Goal: Task Accomplishment & Management: Use online tool/utility

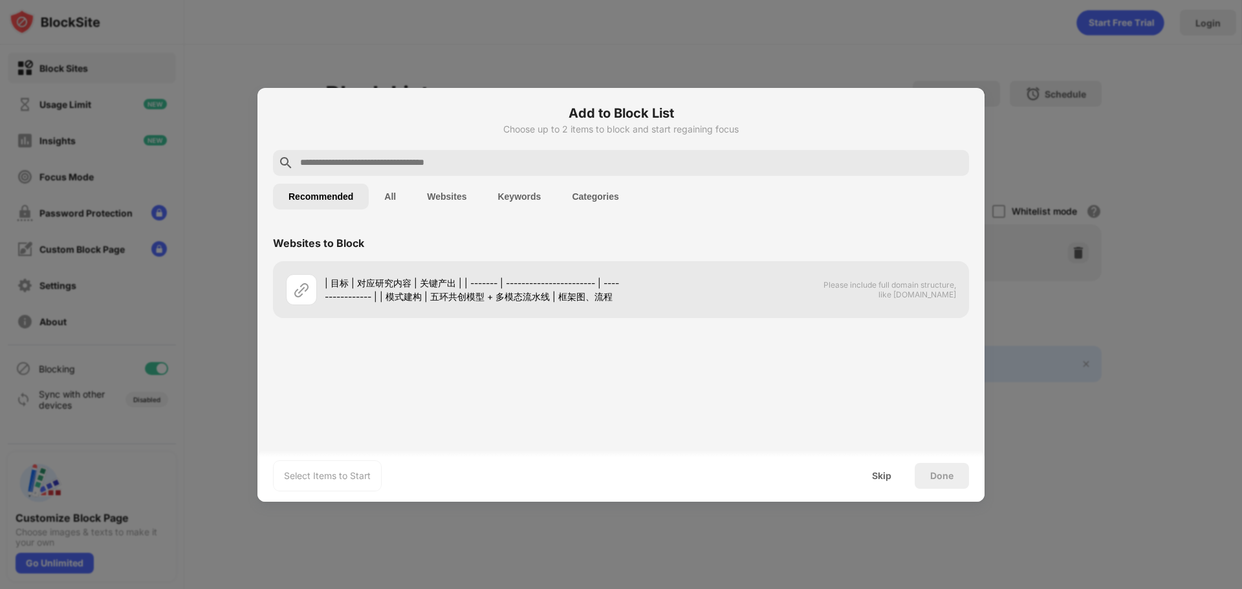
click at [489, 167] on input "text" at bounding box center [631, 163] width 665 height 16
drag, startPoint x: 382, startPoint y: 162, endPoint x: 216, endPoint y: 162, distance: 166.2
click at [216, 589] on div "Add to Block List Choose up to 2 items to block and start regaining focus *****…" at bounding box center [621, 589] width 1242 height 0
type input "******"
click at [960, 155] on img at bounding box center [956, 163] width 16 height 16
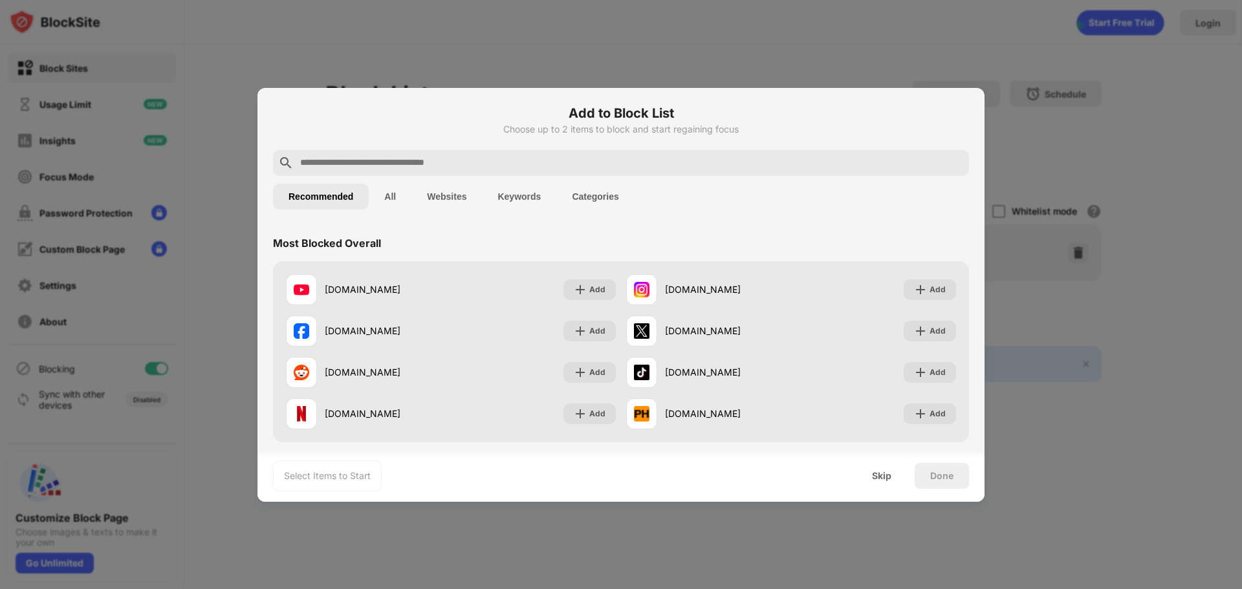
click at [846, 61] on div at bounding box center [621, 294] width 1242 height 589
click at [889, 476] on div "Skip" at bounding box center [881, 476] width 19 height 10
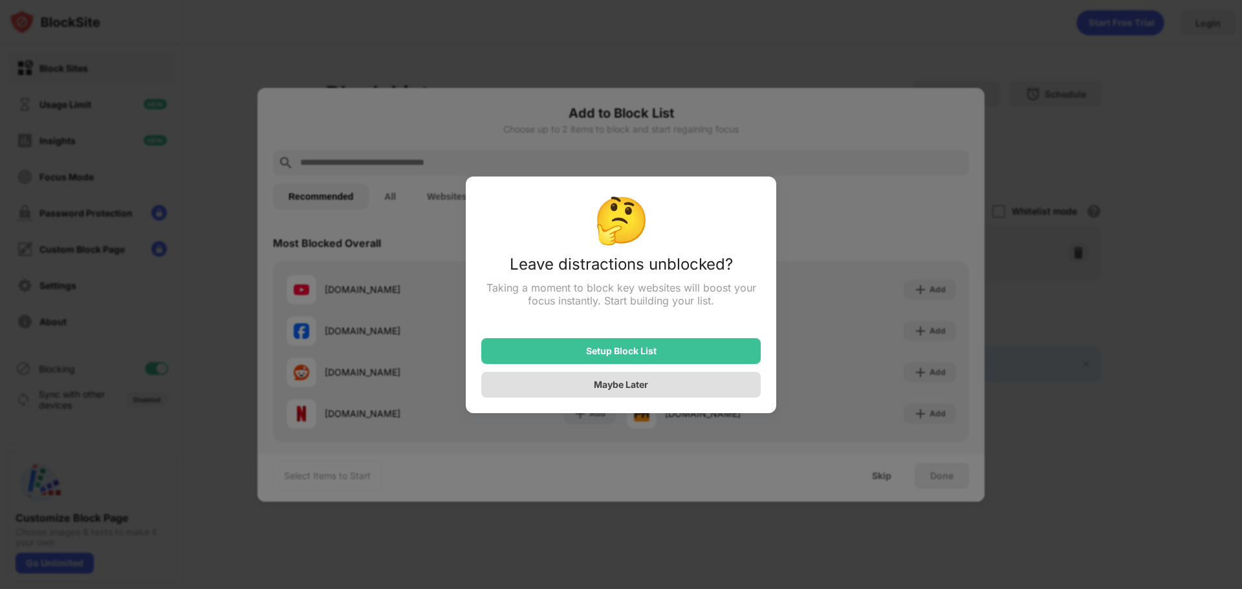
click at [647, 390] on div "Maybe Later" at bounding box center [621, 384] width 54 height 11
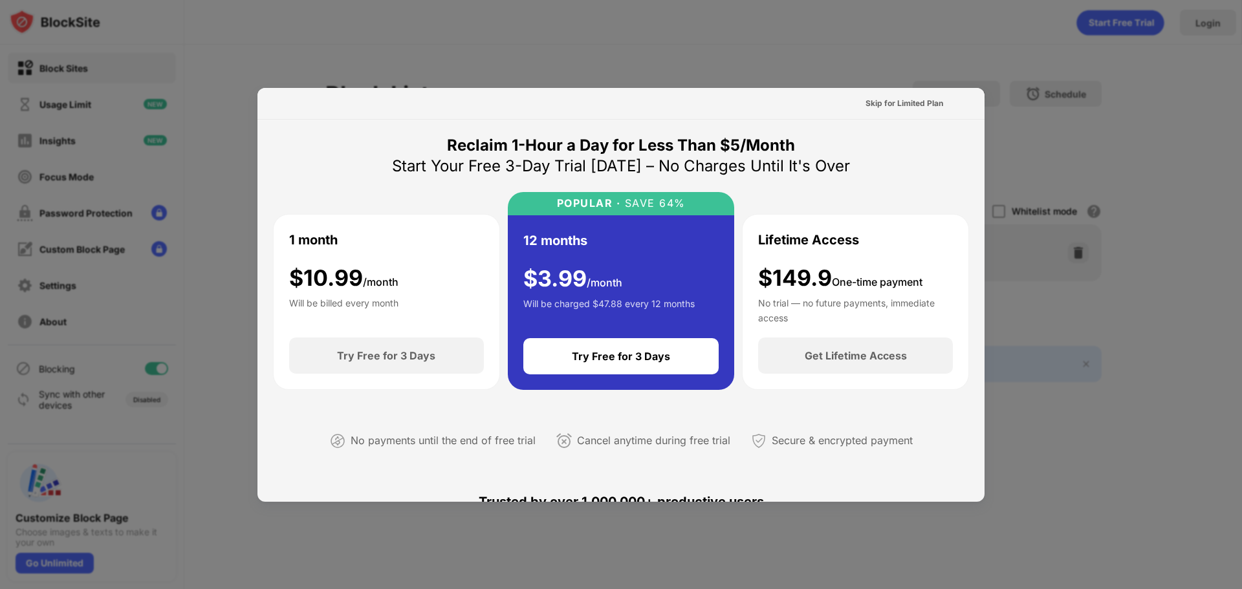
click at [960, 77] on div at bounding box center [621, 294] width 1242 height 589
click at [945, 73] on div at bounding box center [621, 294] width 1242 height 589
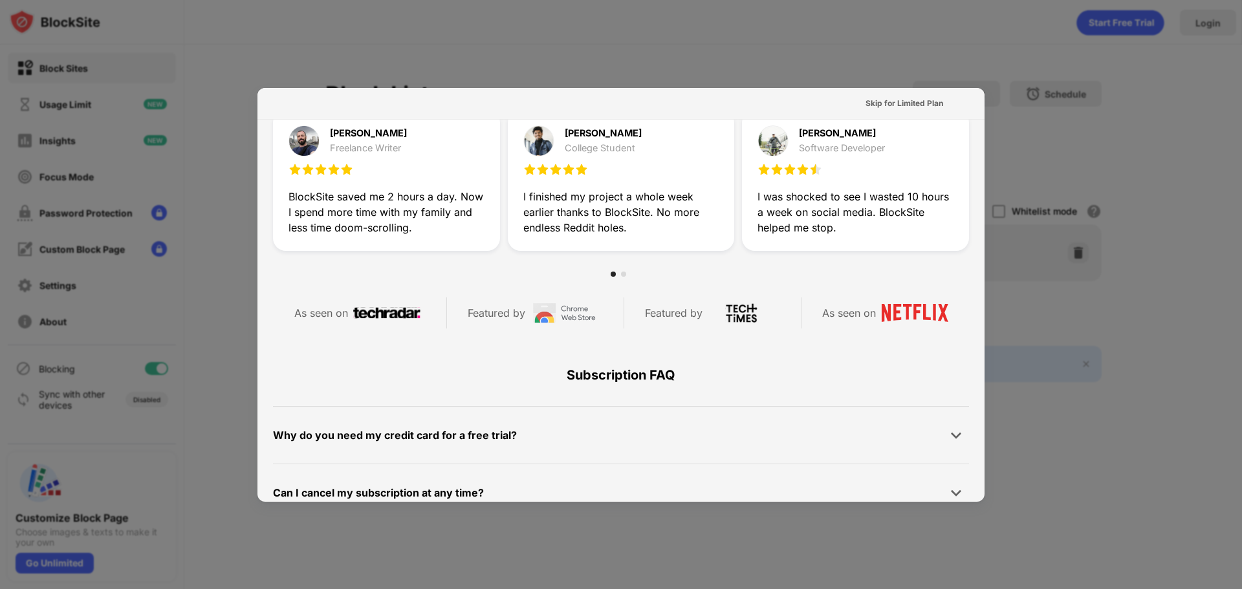
scroll to position [631, 0]
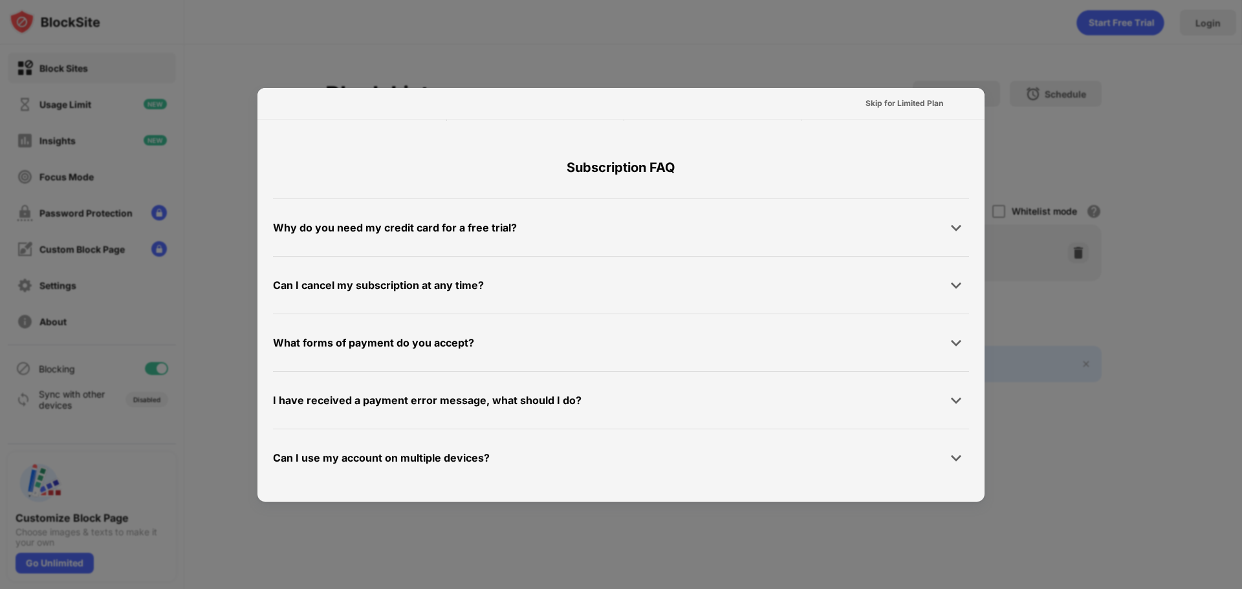
click at [1199, 310] on div at bounding box center [621, 294] width 1242 height 589
click at [903, 101] on div "Skip for Limited Plan" at bounding box center [904, 103] width 78 height 13
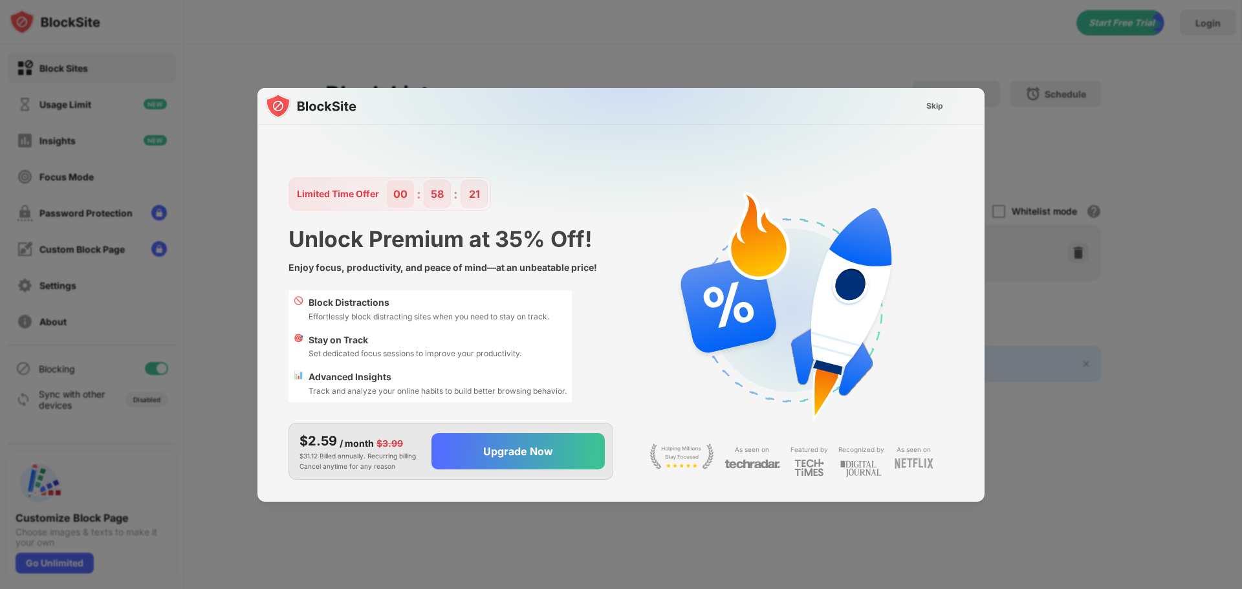
scroll to position [12, 0]
click at [927, 102] on div "Skip" at bounding box center [934, 106] width 17 height 13
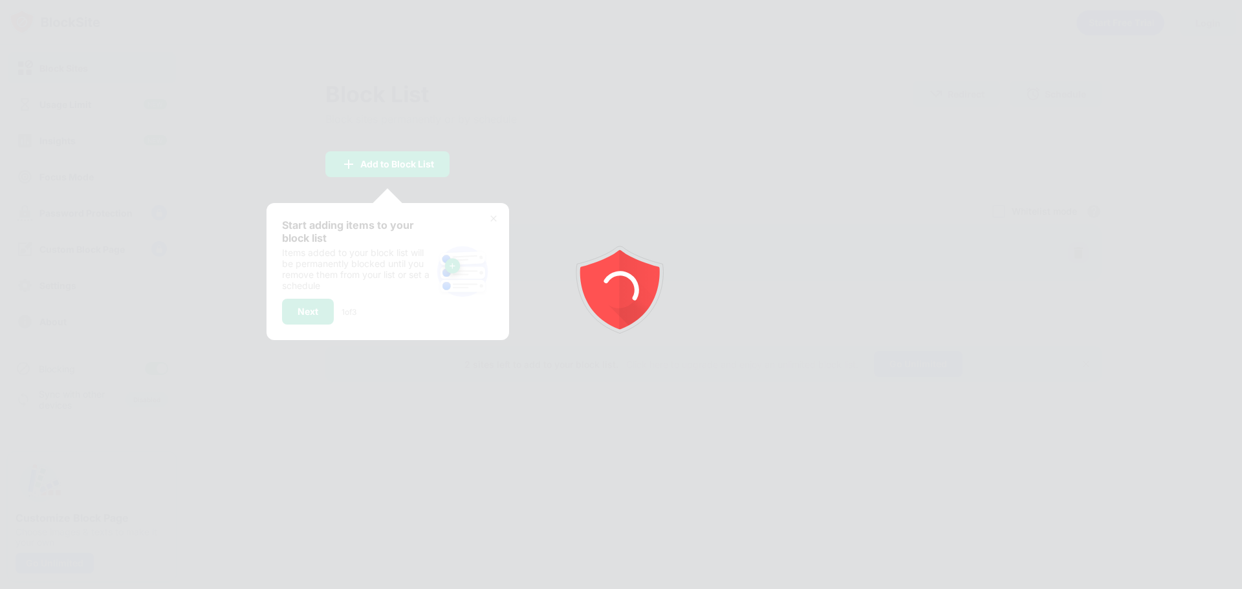
click at [346, 297] on div at bounding box center [621, 294] width 1242 height 589
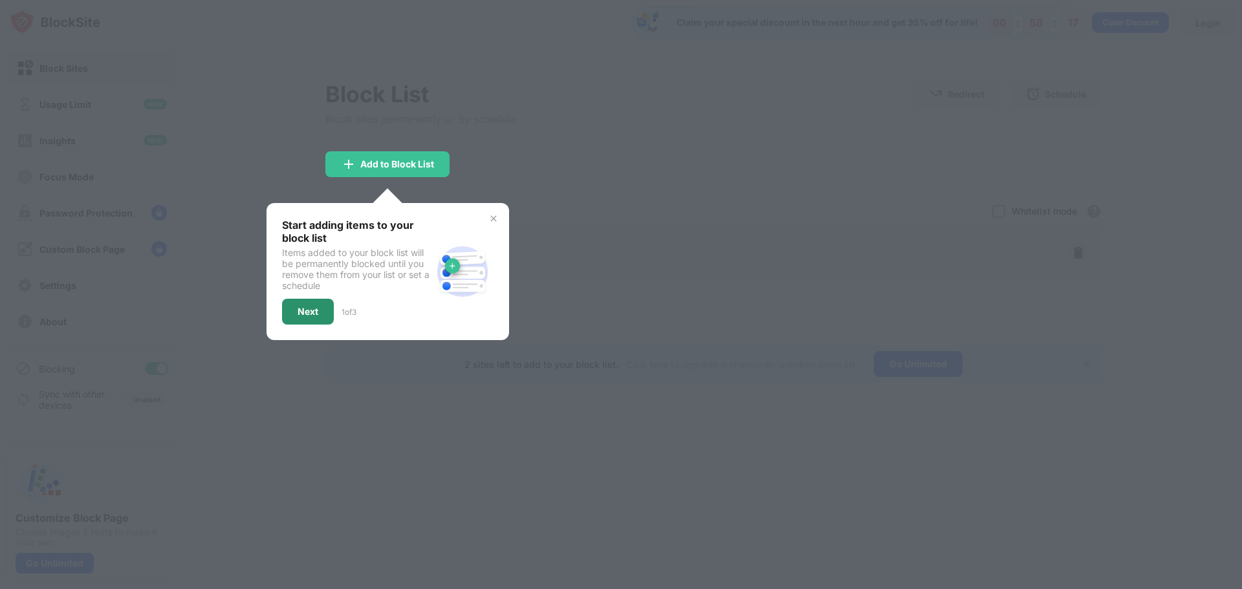
click at [325, 315] on div "Block List Block sites permanently or by schedule Redirect Choose a site to be …" at bounding box center [713, 231] width 776 height 301
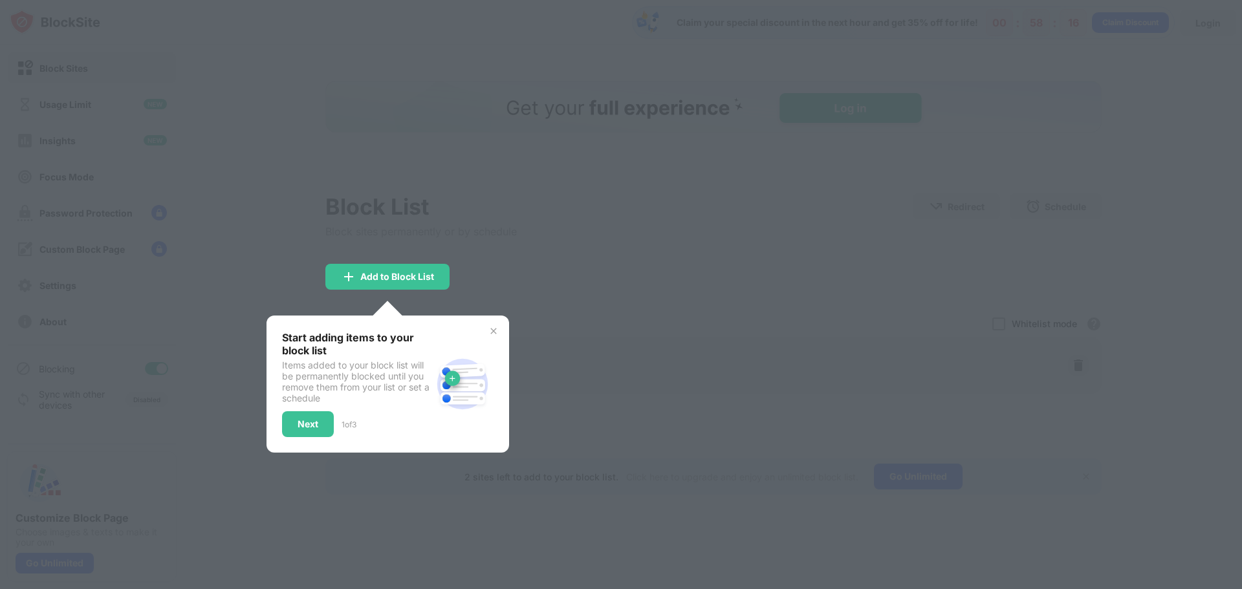
click at [315, 419] on div "Next" at bounding box center [307, 424] width 21 height 10
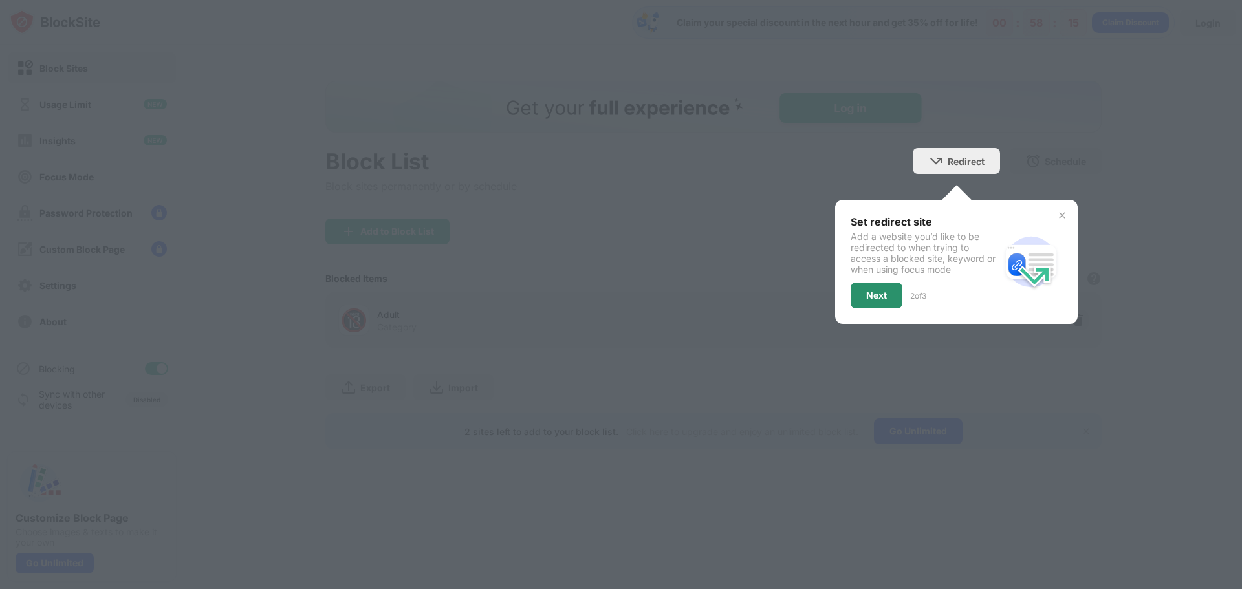
click at [866, 295] on div "Next" at bounding box center [876, 295] width 21 height 10
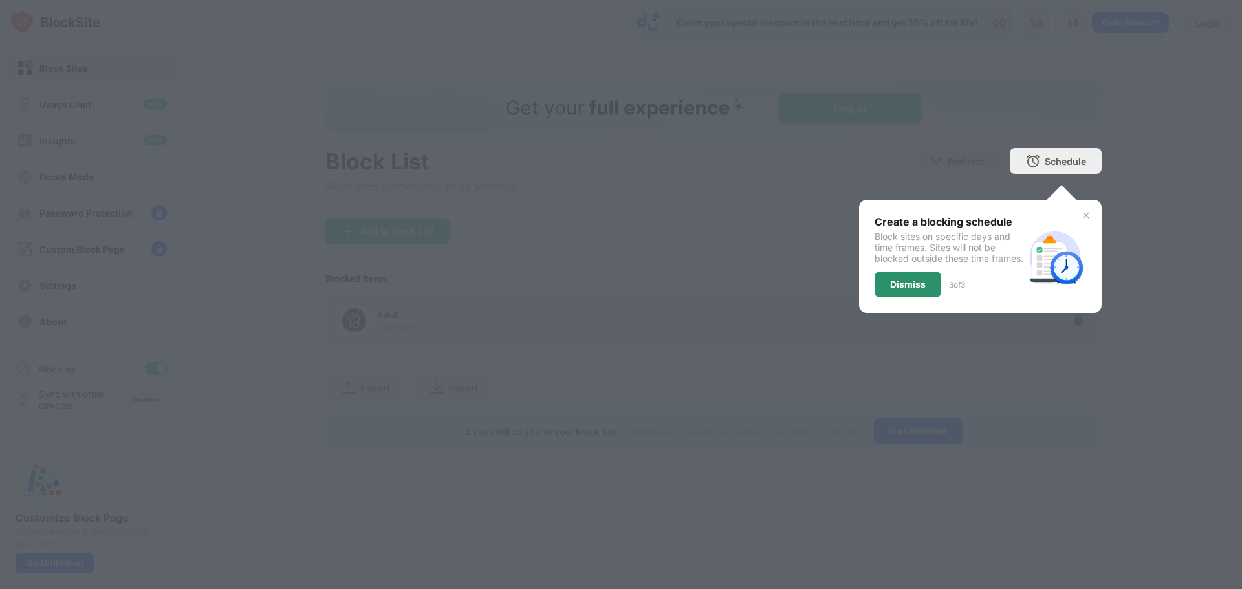
click at [915, 290] on div "Dismiss" at bounding box center [908, 284] width 36 height 10
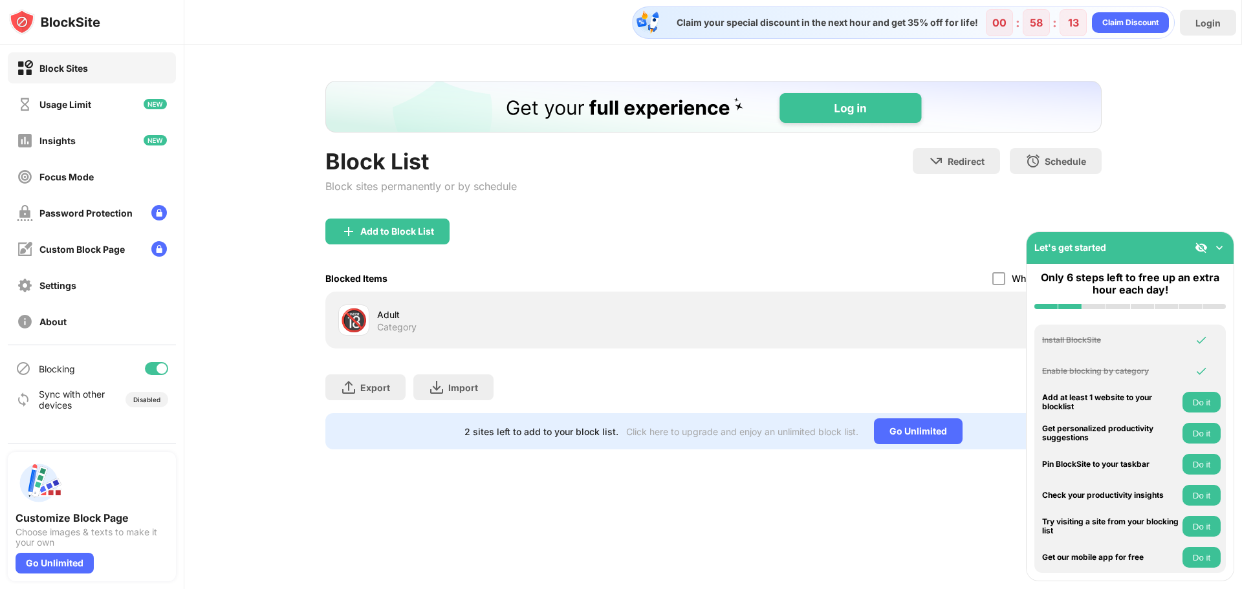
click at [774, 244] on div "Add to Block List" at bounding box center [713, 242] width 776 height 47
click at [409, 231] on div "Add to Block List" at bounding box center [397, 231] width 74 height 10
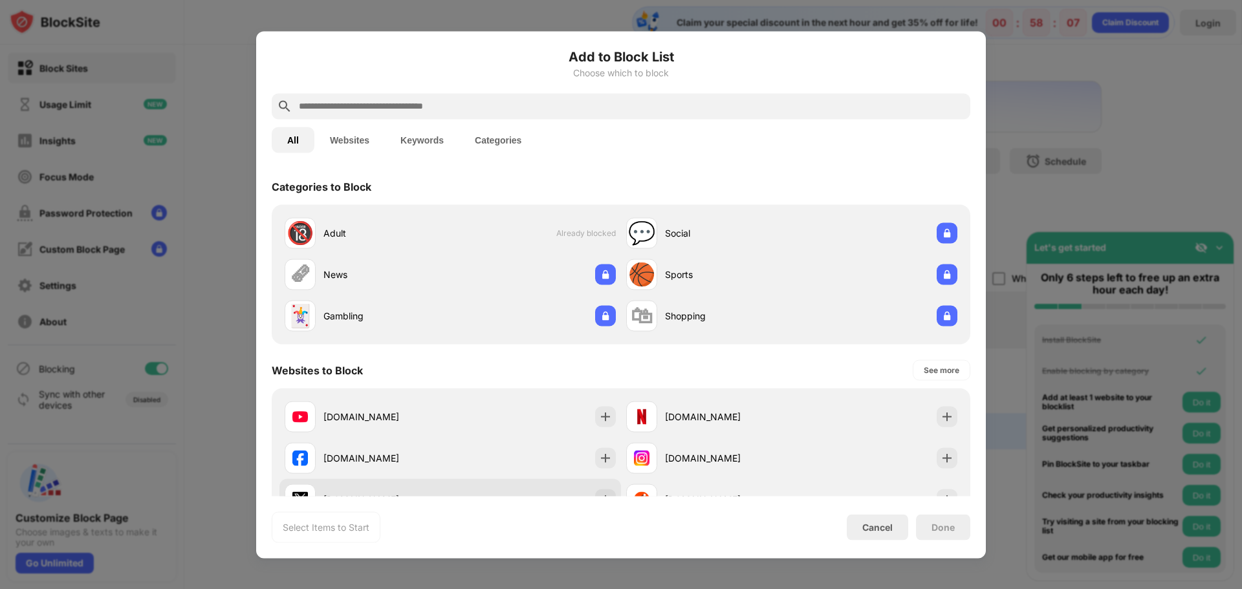
scroll to position [259, 0]
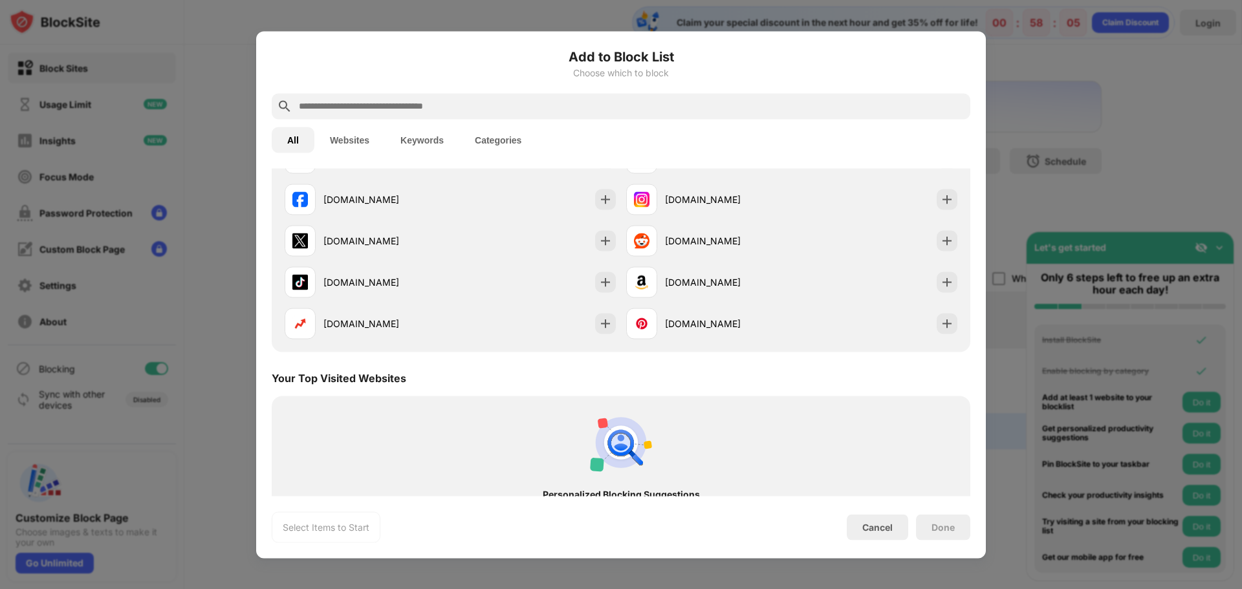
click at [1084, 55] on div at bounding box center [621, 294] width 1242 height 589
